Goal: Information Seeking & Learning: Learn about a topic

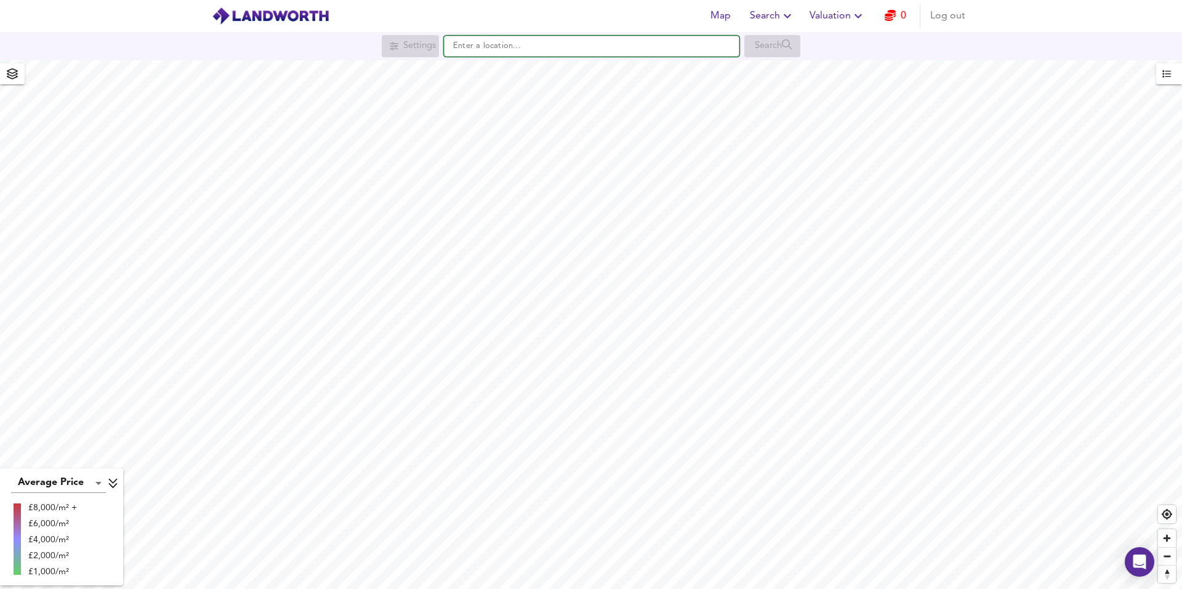
click at [525, 44] on input "text" at bounding box center [591, 46] width 295 height 21
paste input "ST4 1PP"
click at [513, 70] on small "[PERSON_NAME][GEOGRAPHIC_DATA], [GEOGRAPHIC_DATA]" at bounding box center [608, 70] width 206 height 7
type input "[PERSON_NAME][STREET_ADDRESS]"
checkbox input "false"
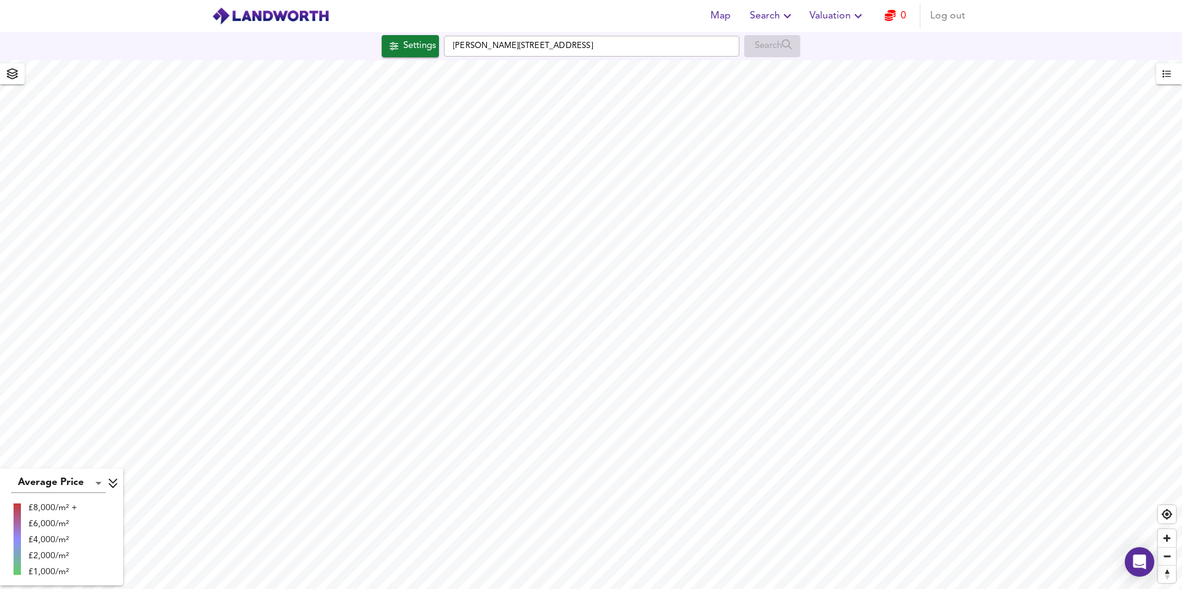
checkbox input "true"
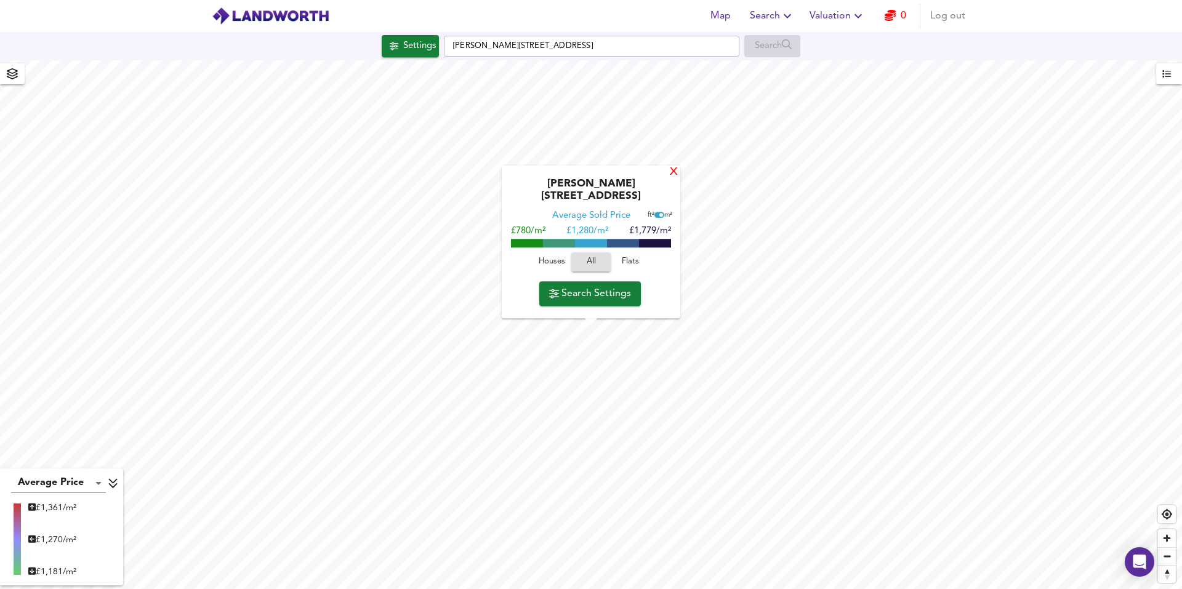
click at [674, 177] on div "X" at bounding box center [673, 173] width 10 height 12
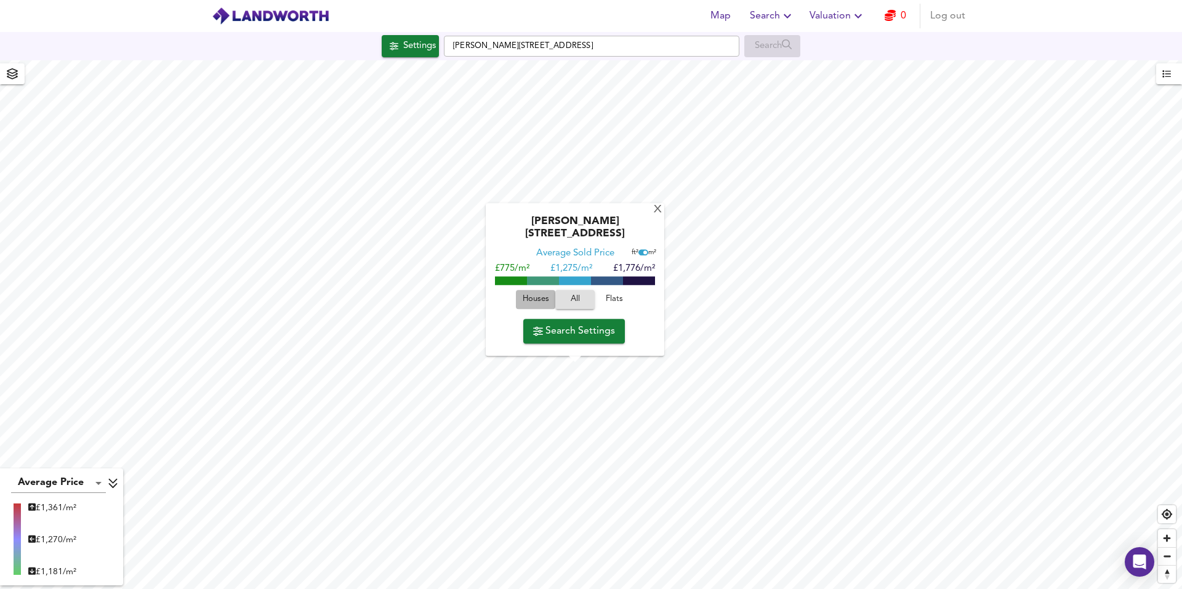
click at [530, 302] on span "Houses" at bounding box center [535, 300] width 33 height 14
click at [654, 216] on div "X" at bounding box center [657, 210] width 10 height 12
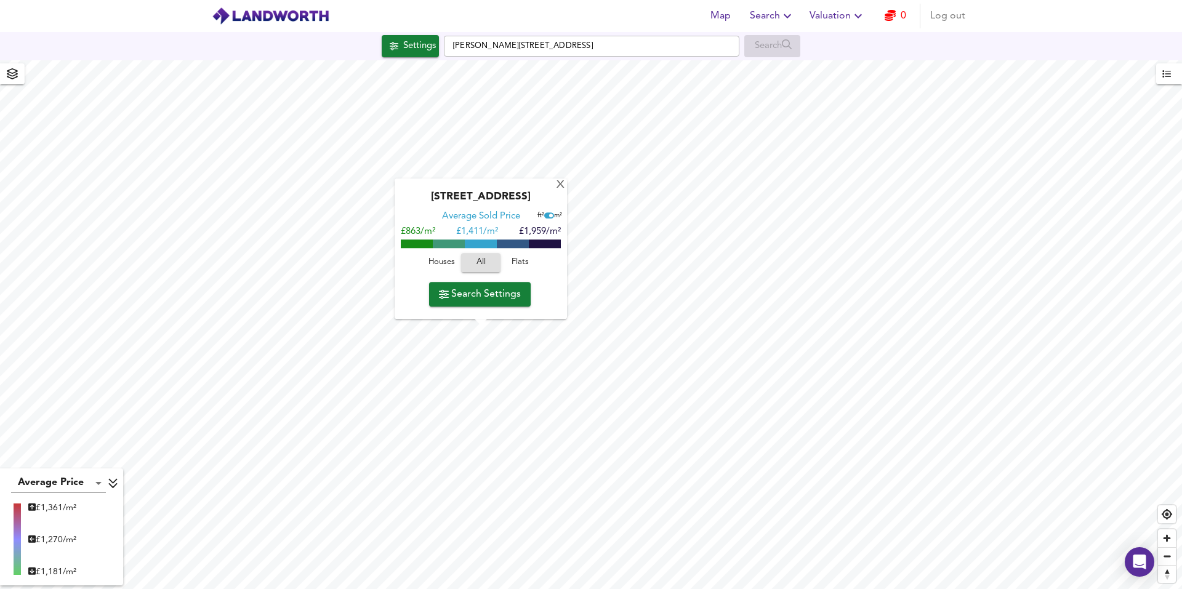
click at [442, 262] on span "Houses" at bounding box center [441, 263] width 33 height 14
click at [563, 186] on div "X" at bounding box center [560, 186] width 10 height 12
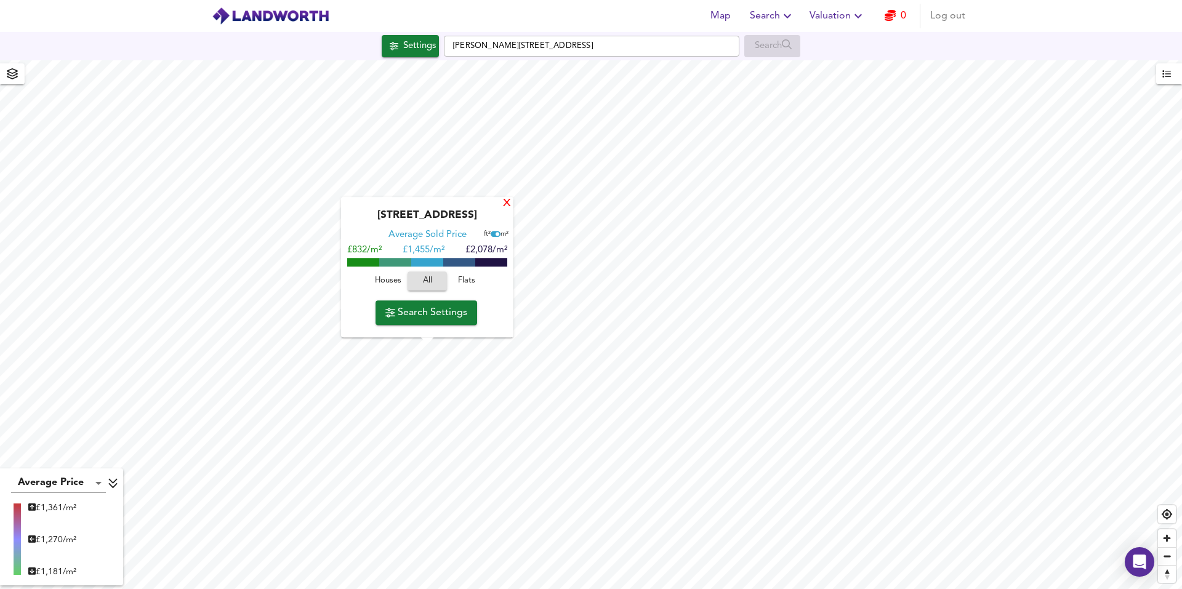
click at [507, 205] on div "X" at bounding box center [507, 204] width 10 height 12
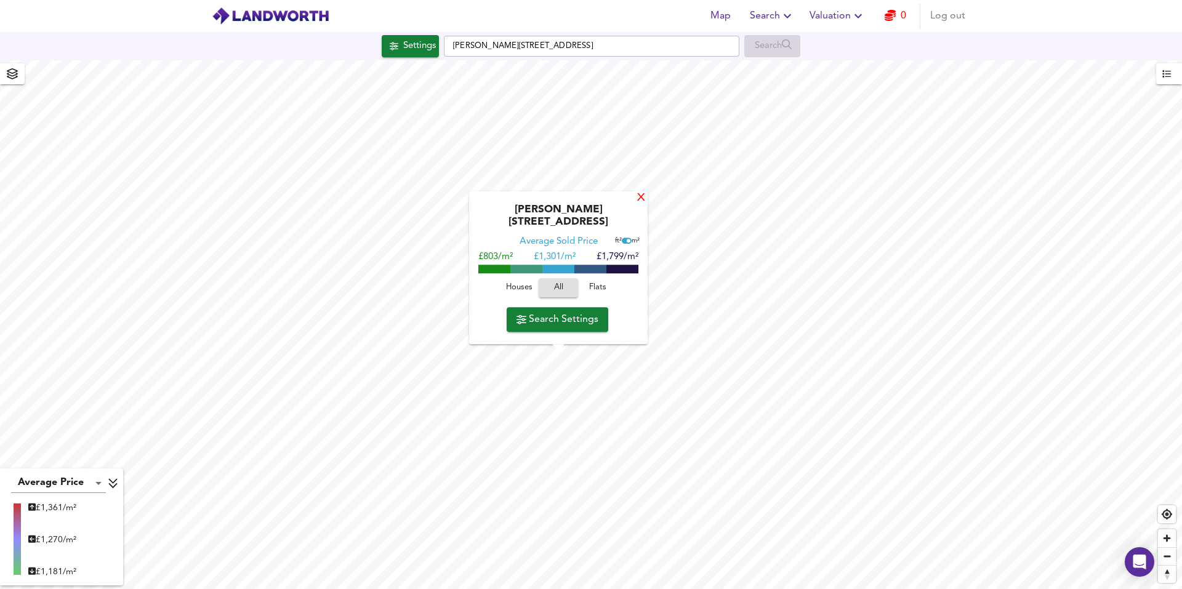
click at [637, 204] on div "X" at bounding box center [641, 199] width 10 height 12
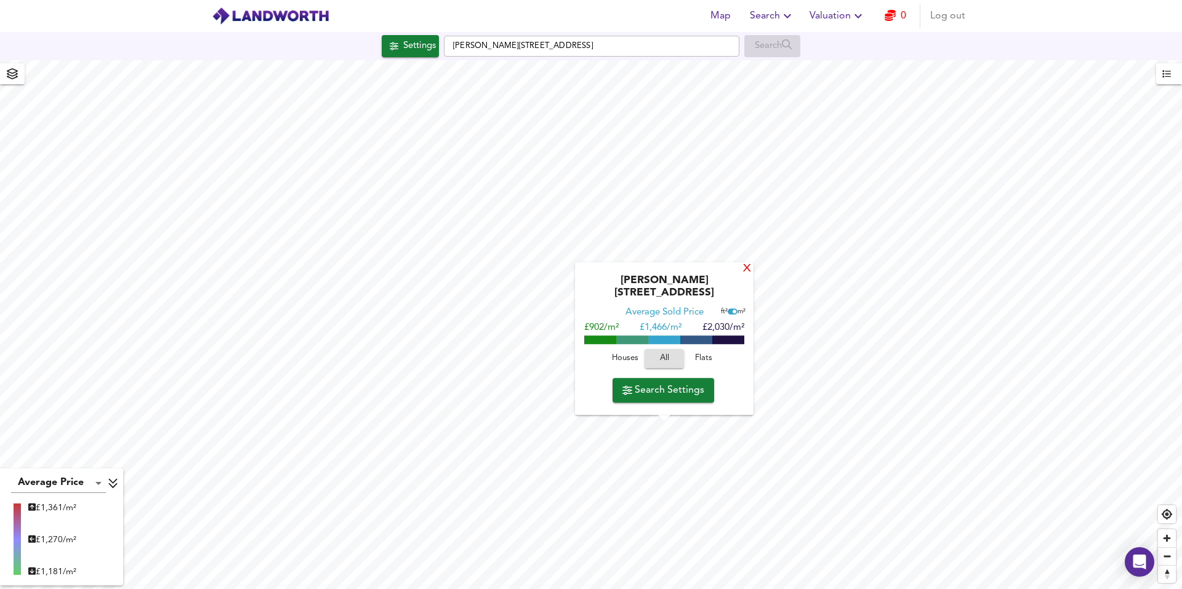
click at [743, 275] on div "X" at bounding box center [747, 269] width 10 height 12
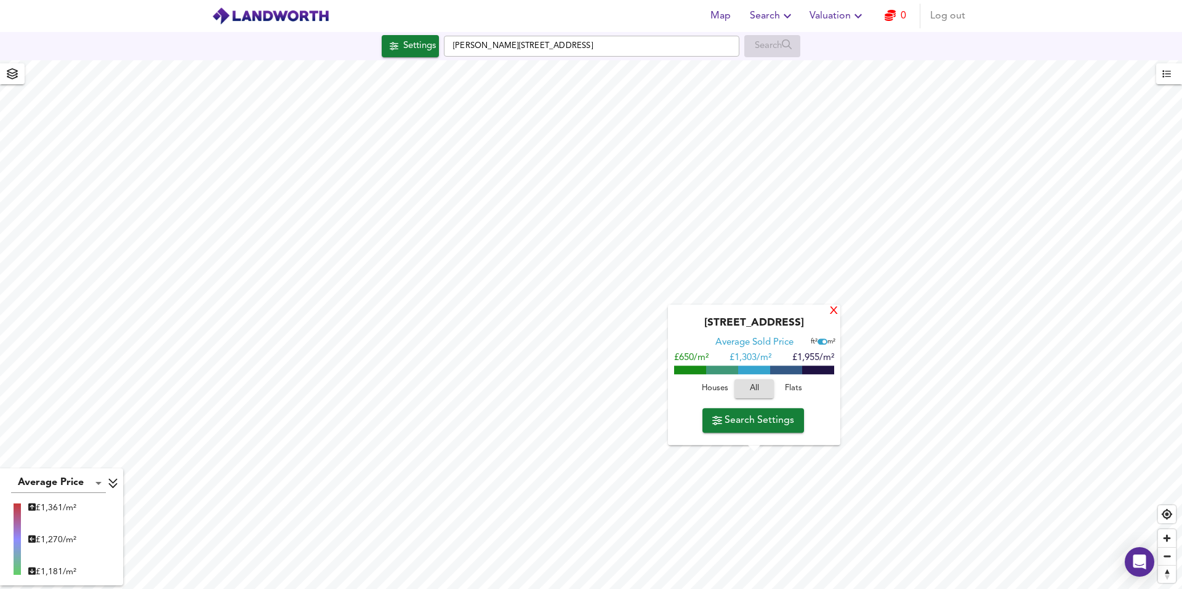
click at [833, 307] on div "X" at bounding box center [833, 312] width 10 height 12
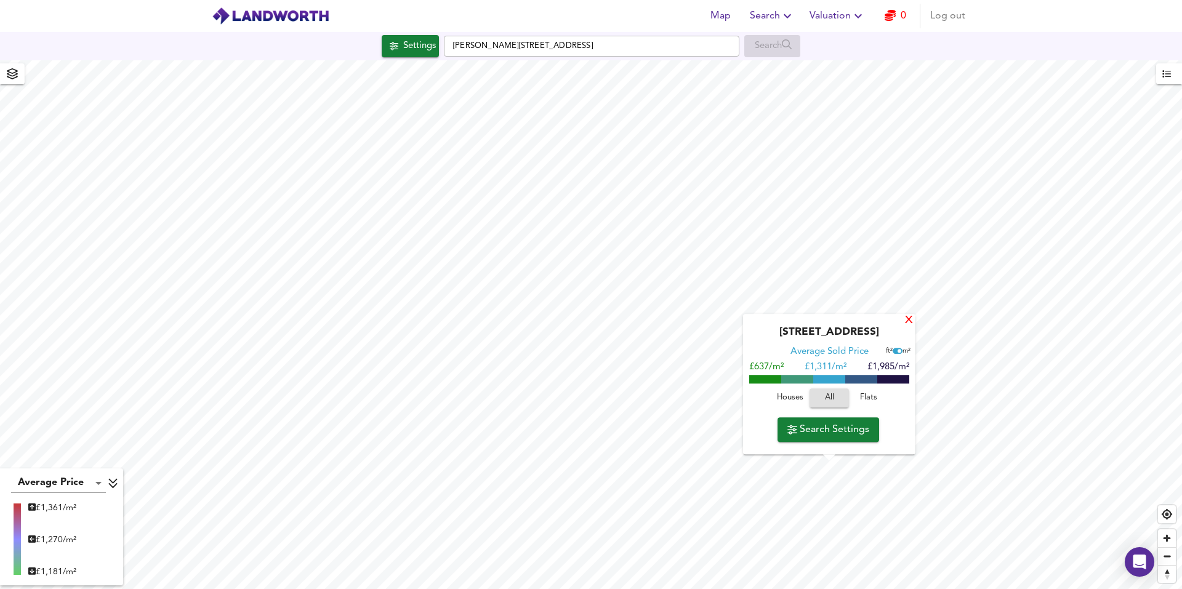
click at [909, 318] on div "X" at bounding box center [908, 321] width 10 height 12
